Goal: Task Accomplishment & Management: Manage account settings

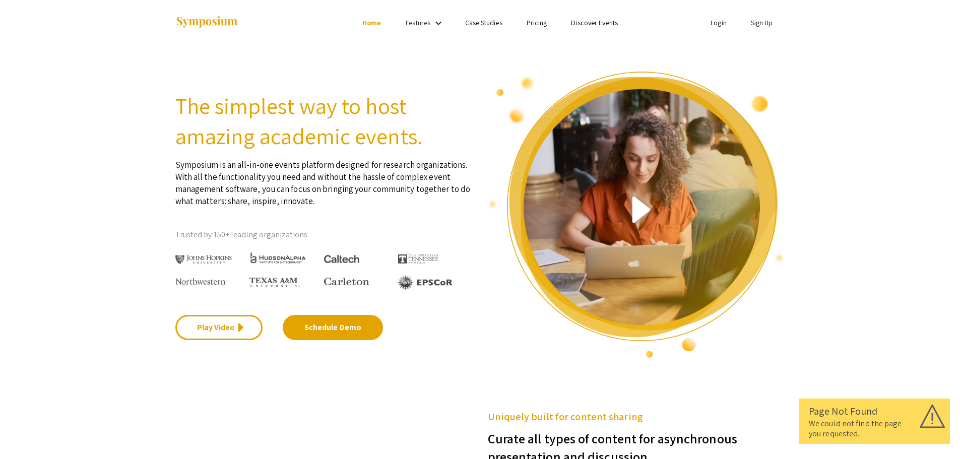
click at [646, 214] on img at bounding box center [636, 215] width 297 height 288
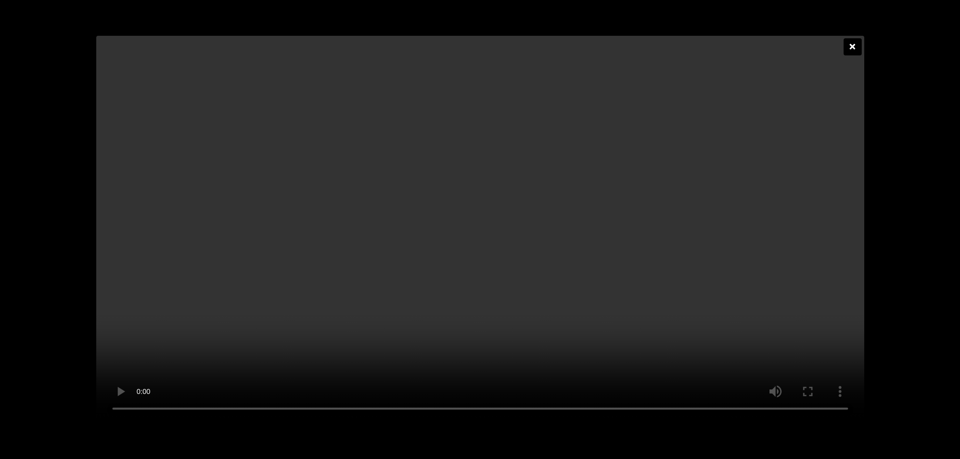
click at [849, 38] on div at bounding box center [853, 46] width 18 height 17
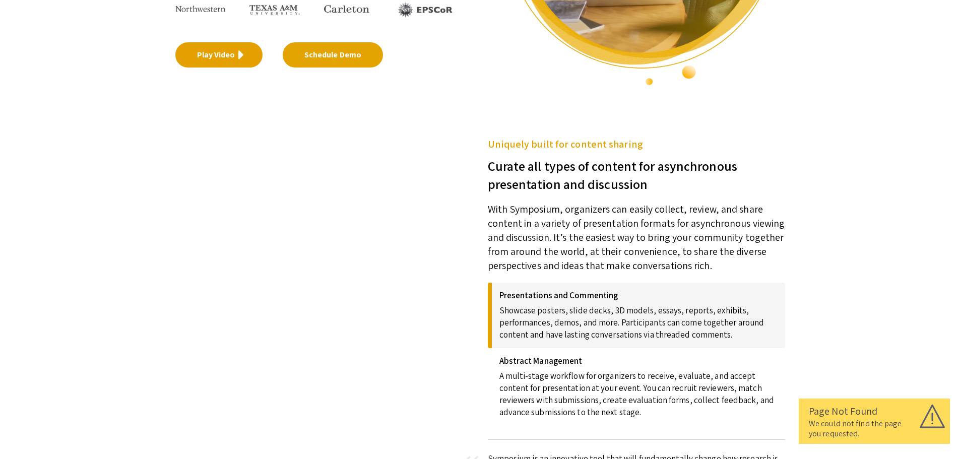
scroll to position [252, 0]
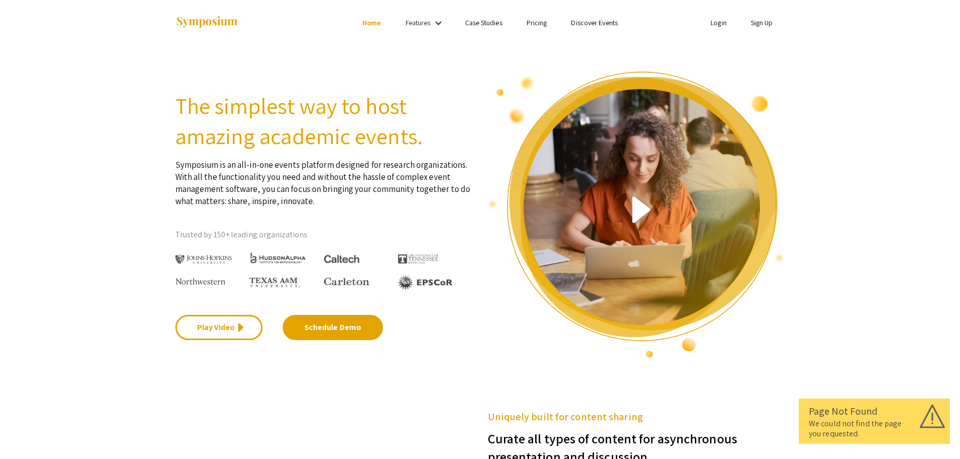
click at [441, 21] on mat-icon "keyboard_arrow_down" at bounding box center [438, 23] width 12 height 12
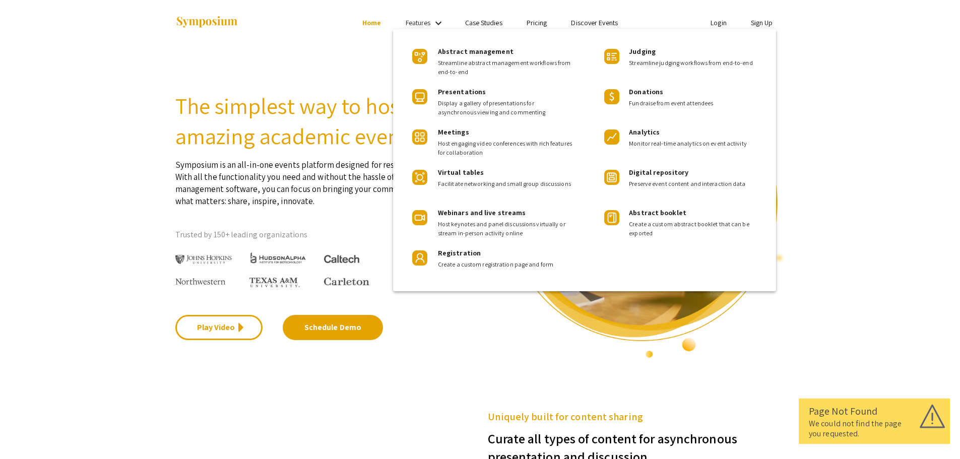
click at [441, 21] on div at bounding box center [480, 229] width 960 height 459
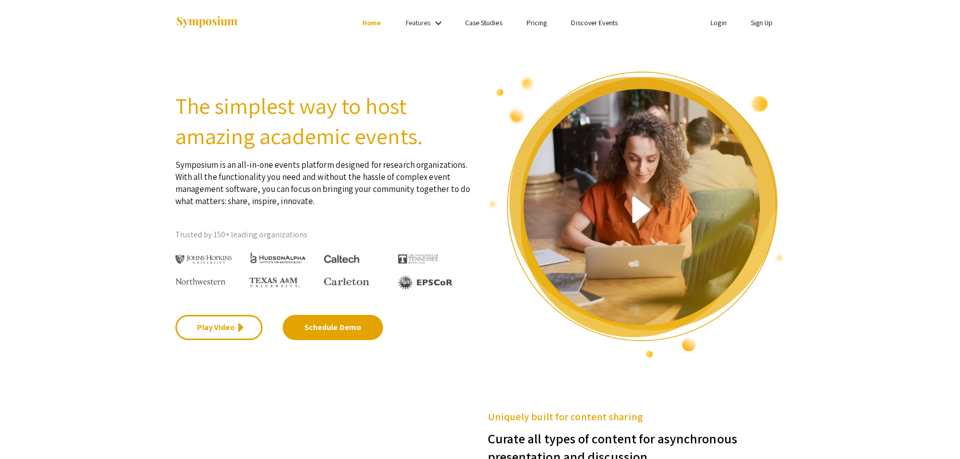
click at [721, 25] on link "Login" at bounding box center [718, 22] width 16 height 9
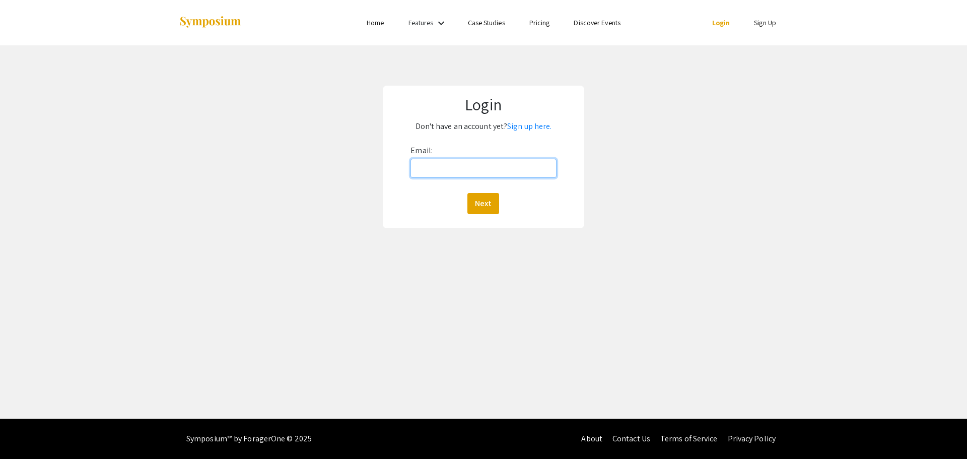
click at [476, 167] on input "Email:" at bounding box center [484, 168] width 146 height 19
type input "aswilson@sdsu.edu"
click at [486, 198] on button "Next" at bounding box center [484, 203] width 32 height 21
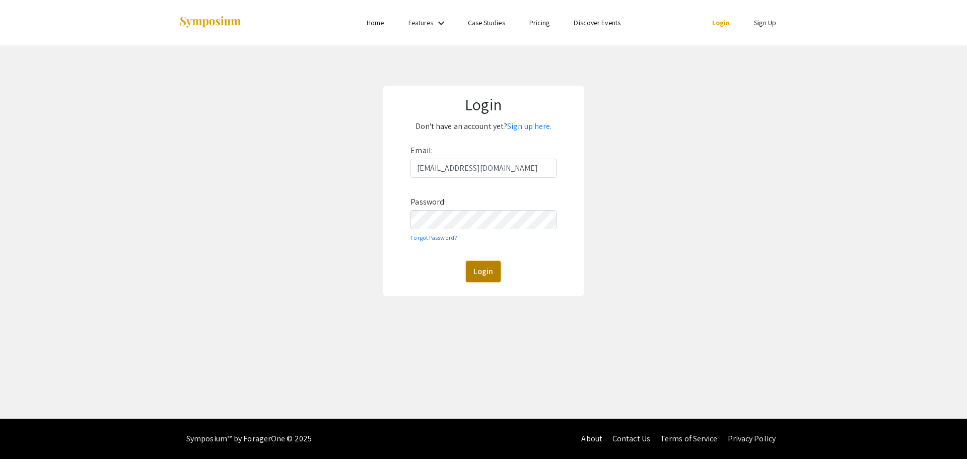
click at [481, 271] on button "Login" at bounding box center [483, 271] width 35 height 21
click at [654, 188] on div "Login Don't have an account yet? Sign up here. Email: aswilson@sdsu.edu Passwor…" at bounding box center [483, 190] width 983 height 291
